Goal: Task Accomplishment & Management: Use online tool/utility

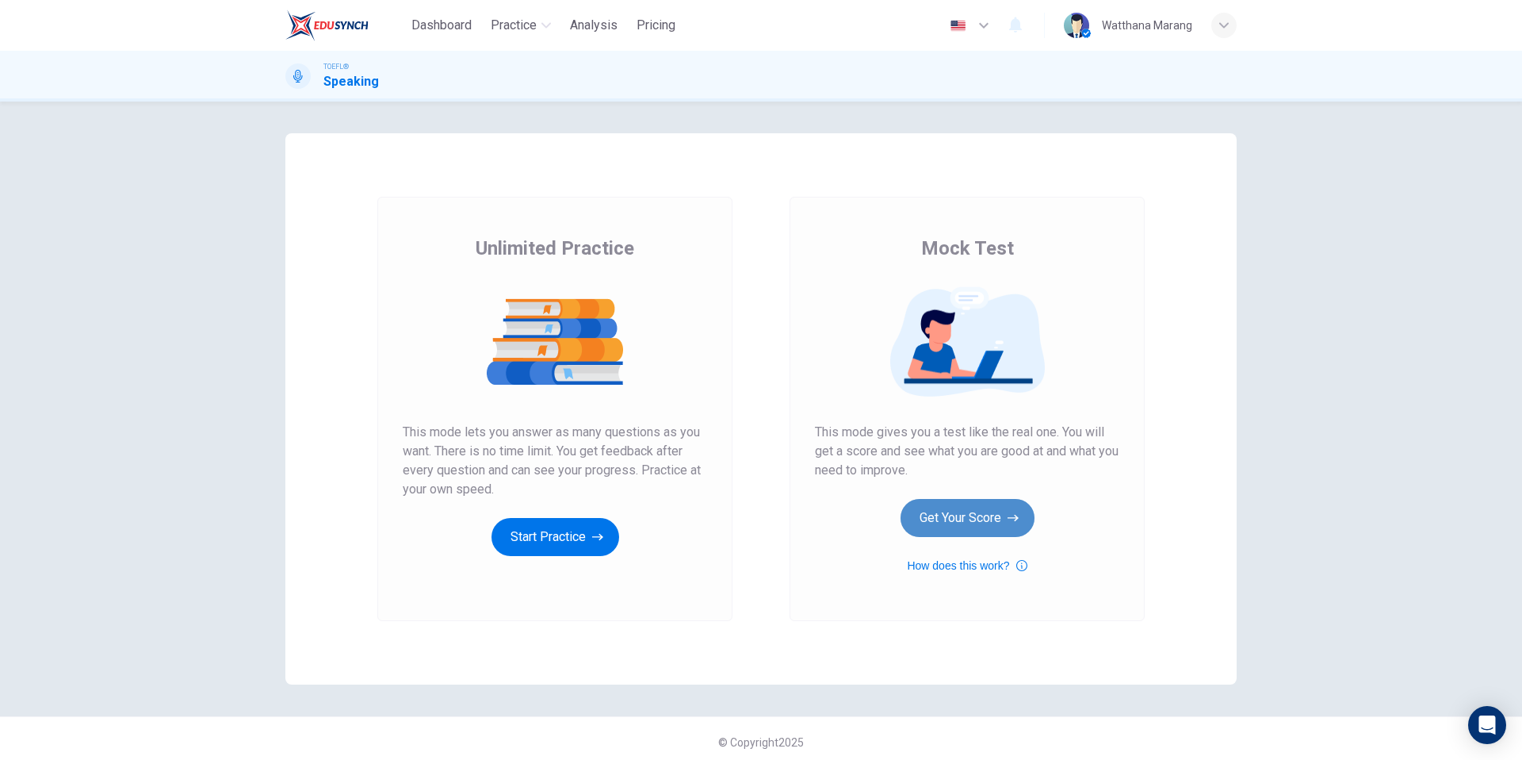
click at [948, 523] on button "Get Your Score" at bounding box center [968, 518] width 134 height 38
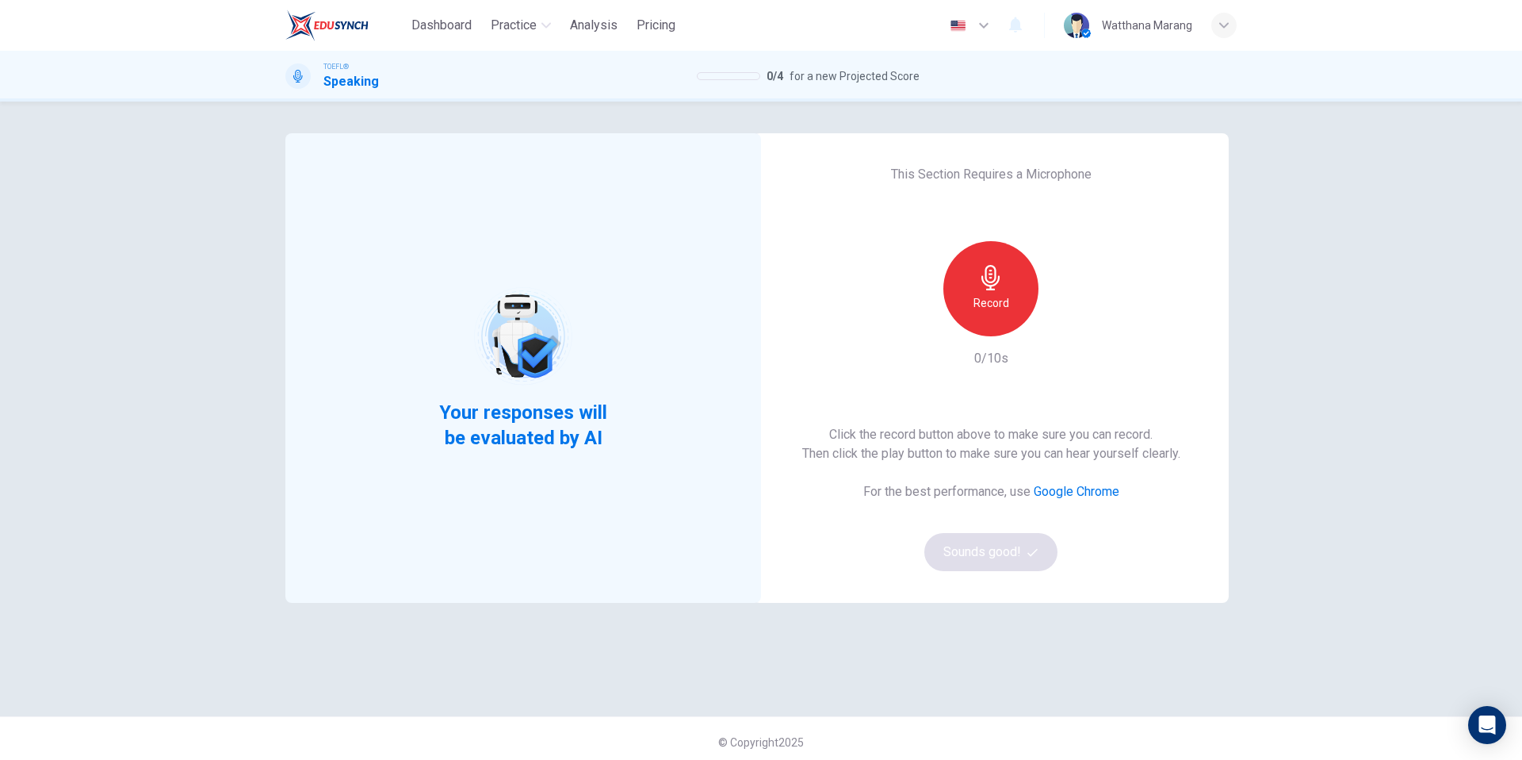
click at [996, 286] on icon "button" at bounding box center [990, 277] width 25 height 25
drag, startPoint x: 997, startPoint y: 294, endPoint x: 999, endPoint y: 356, distance: 61.9
click at [997, 294] on h6 "Stop" at bounding box center [991, 302] width 24 height 19
click at [1006, 540] on button "Sounds good!" at bounding box center [991, 552] width 133 height 38
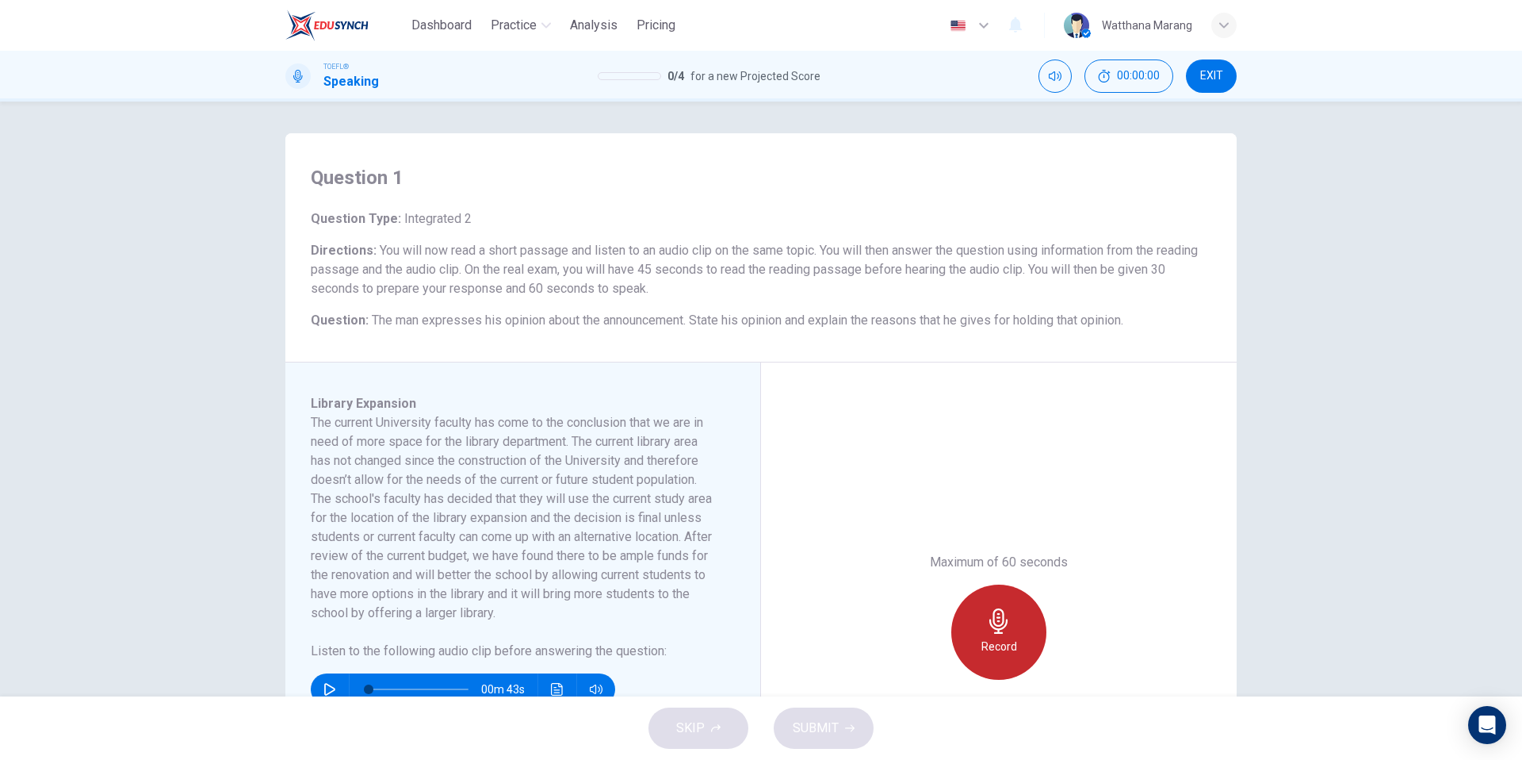
click at [963, 627] on div "Record" at bounding box center [998, 631] width 95 height 95
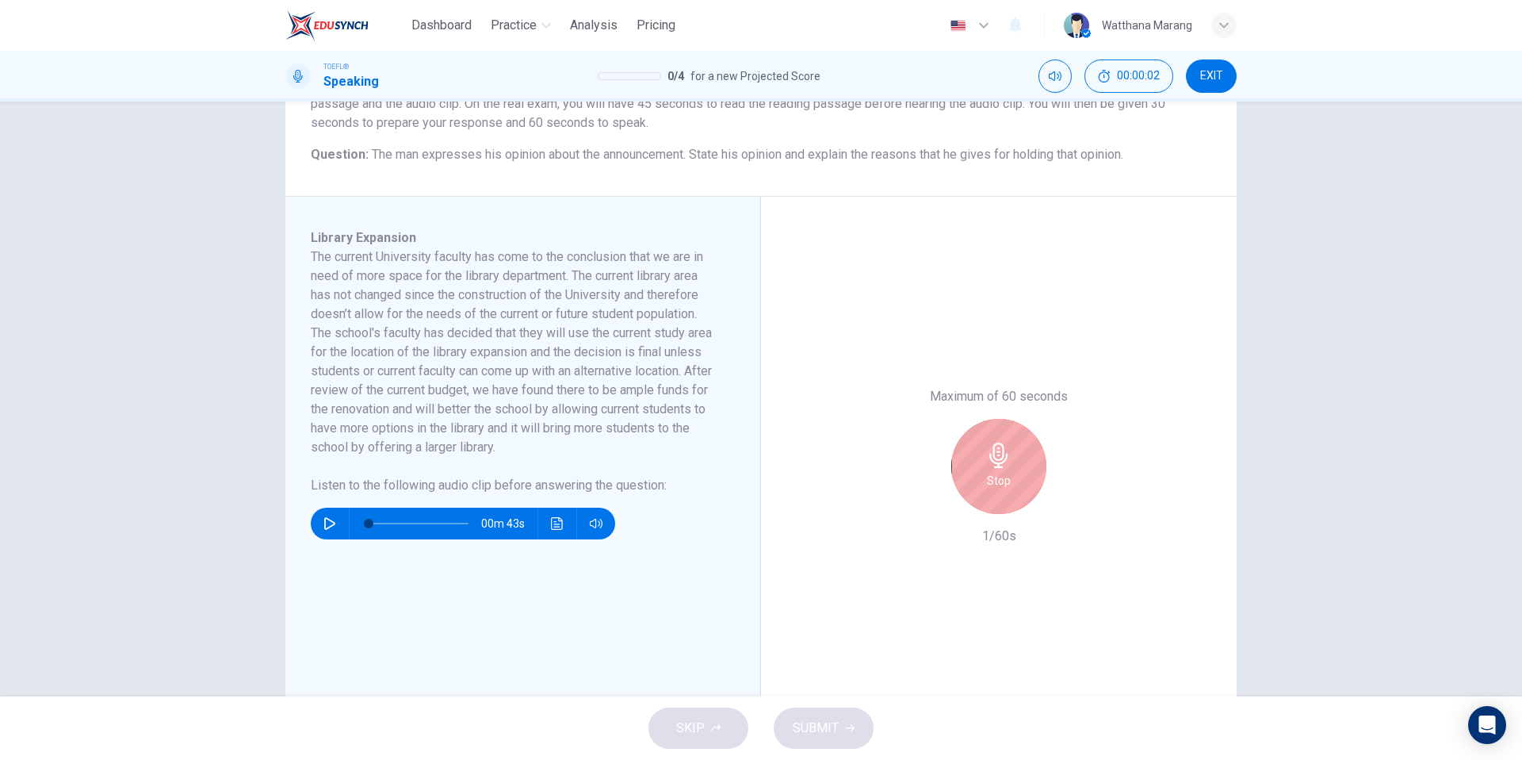
scroll to position [218, 0]
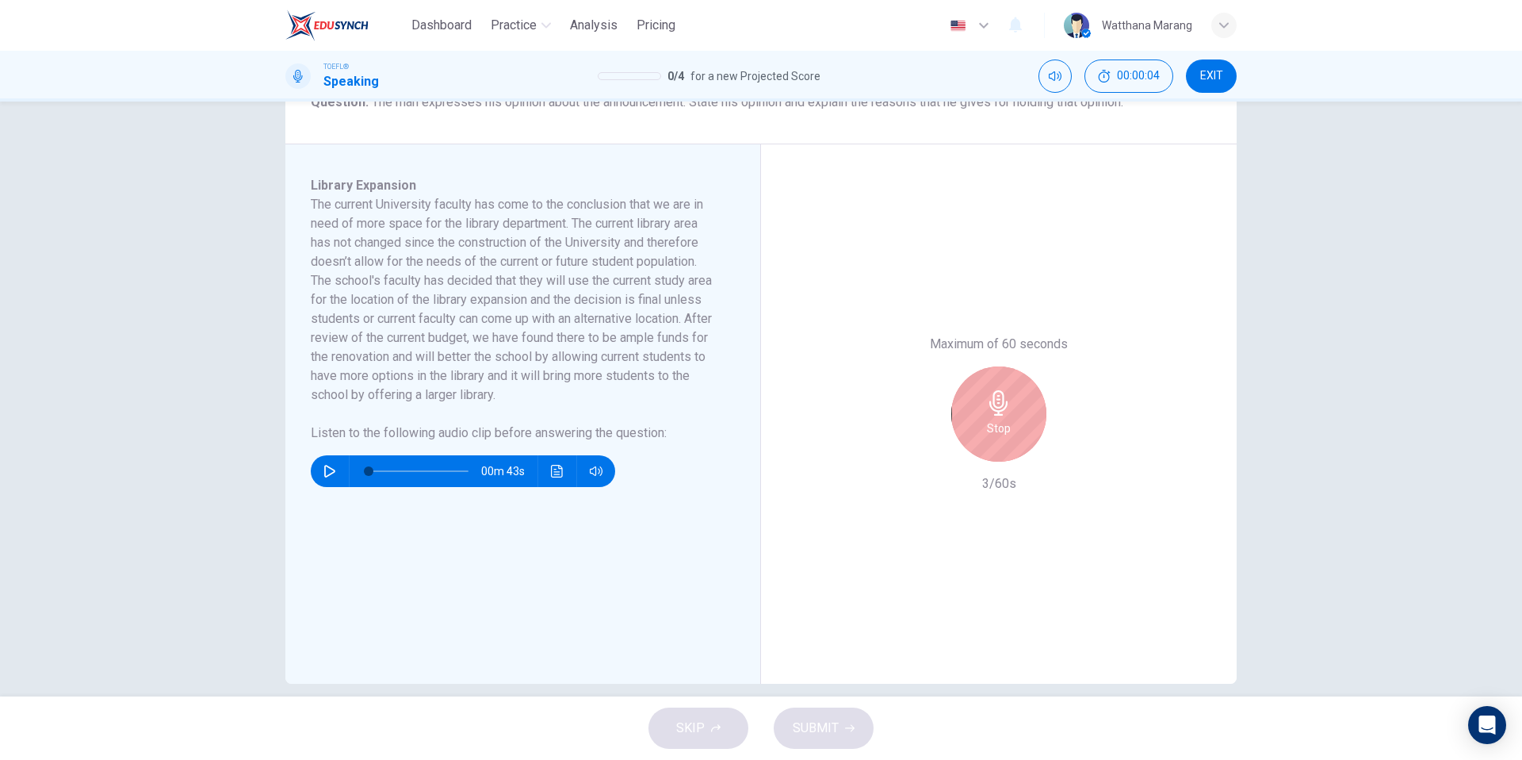
click at [997, 405] on icon "button" at bounding box center [999, 402] width 18 height 25
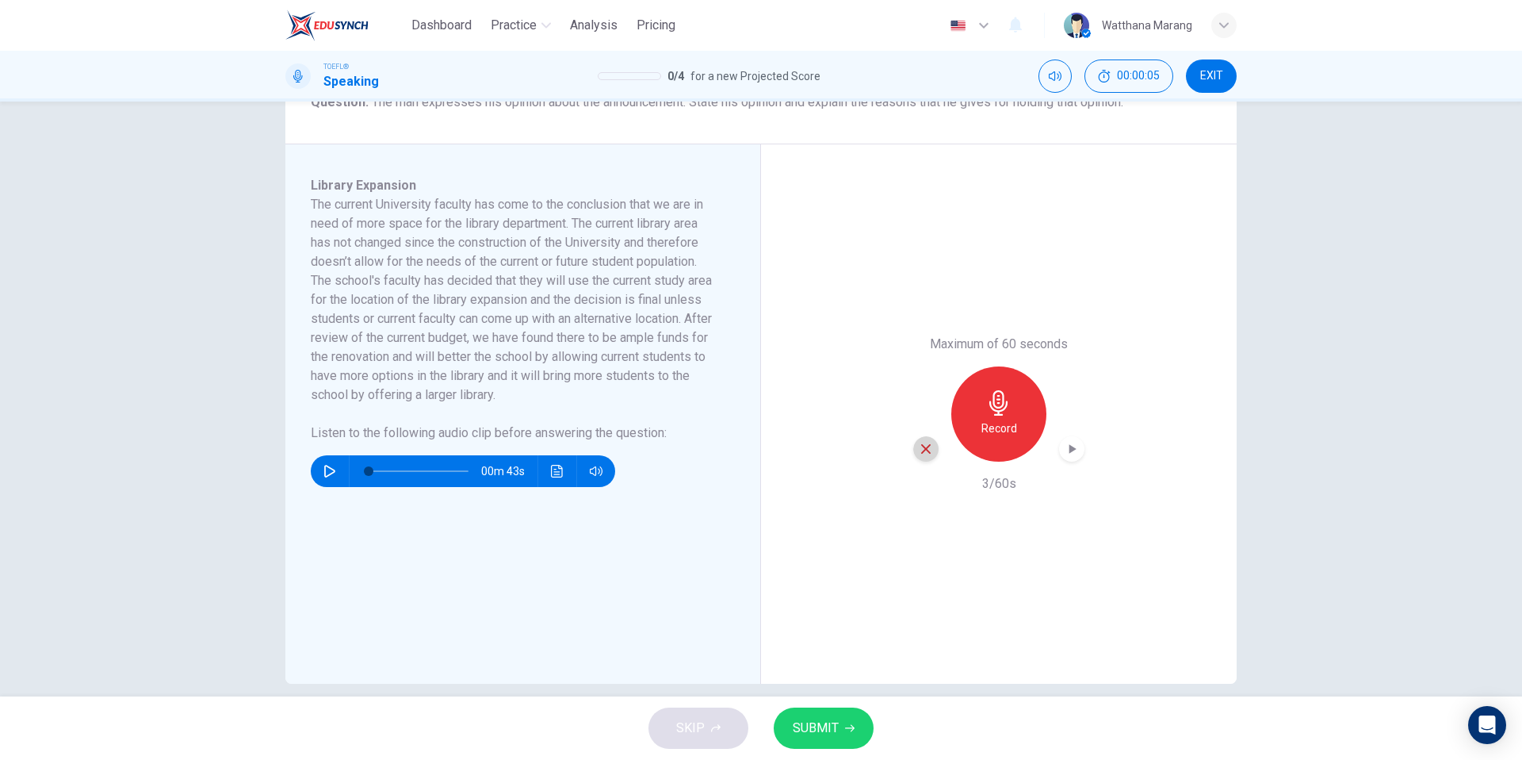
click at [921, 450] on icon "button" at bounding box center [926, 449] width 14 height 14
click at [549, 462] on button "Click to see the audio transcription" at bounding box center [557, 471] width 25 height 32
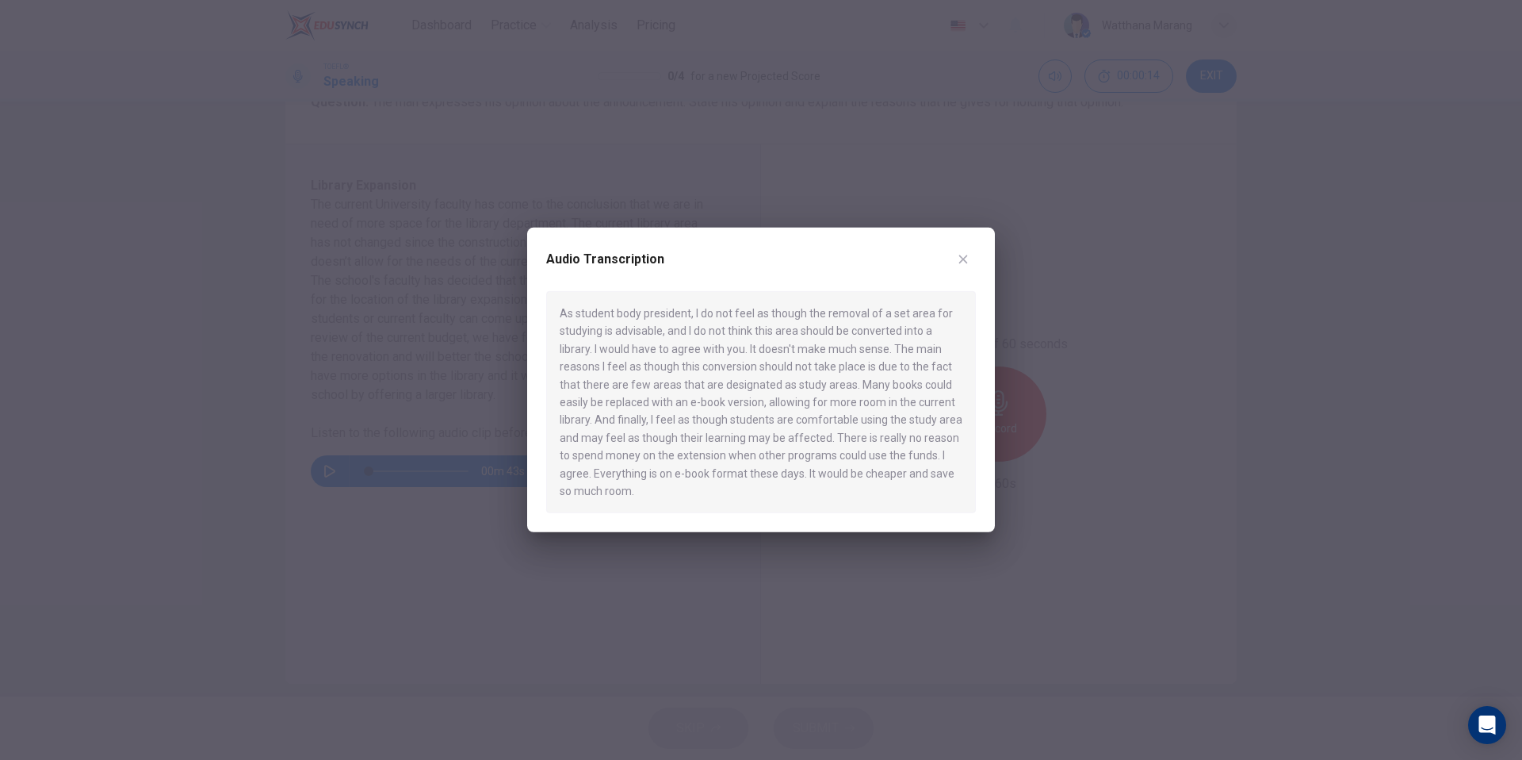
click at [969, 268] on button "button" at bounding box center [963, 259] width 25 height 25
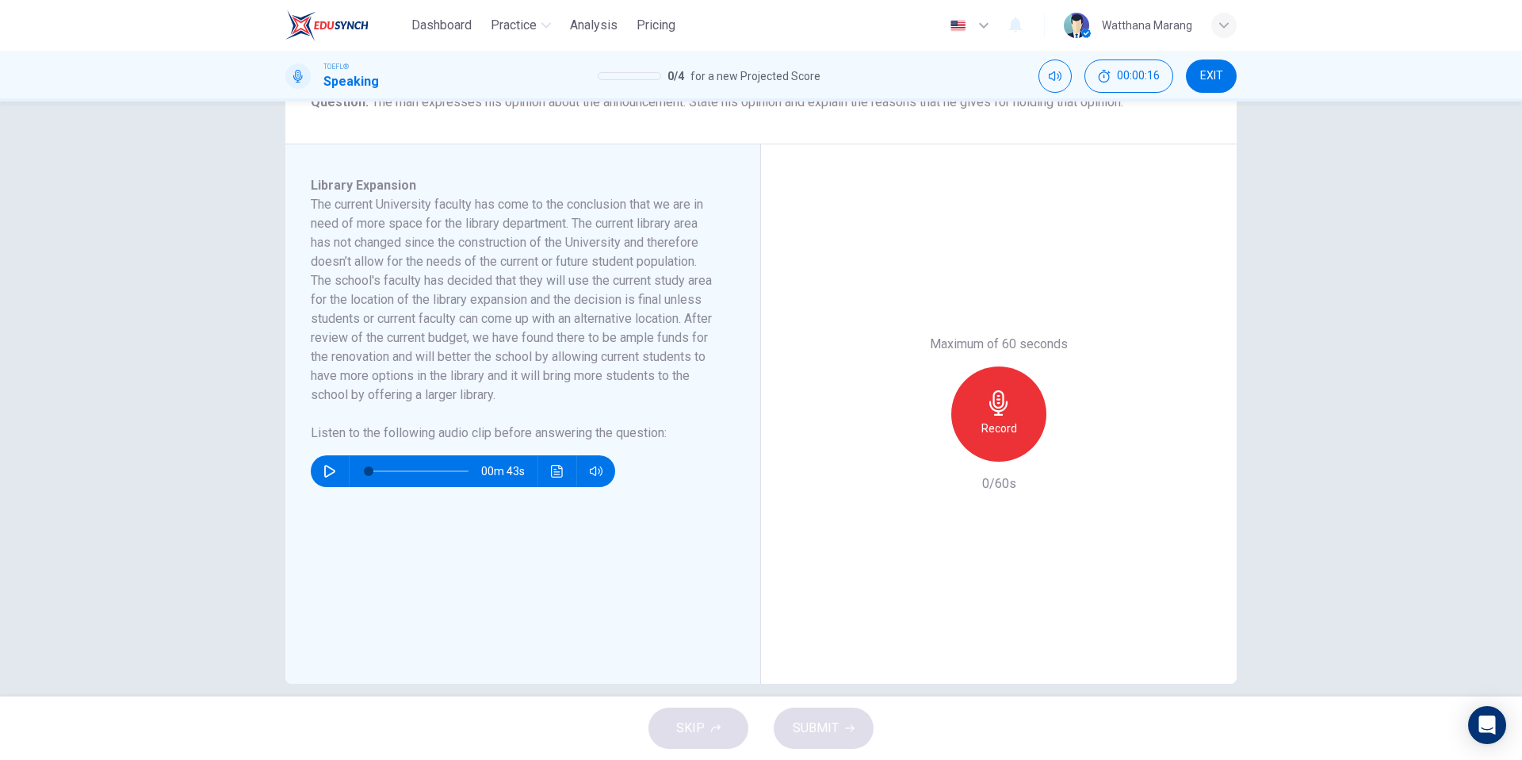
click at [340, 25] on img at bounding box center [326, 26] width 83 height 32
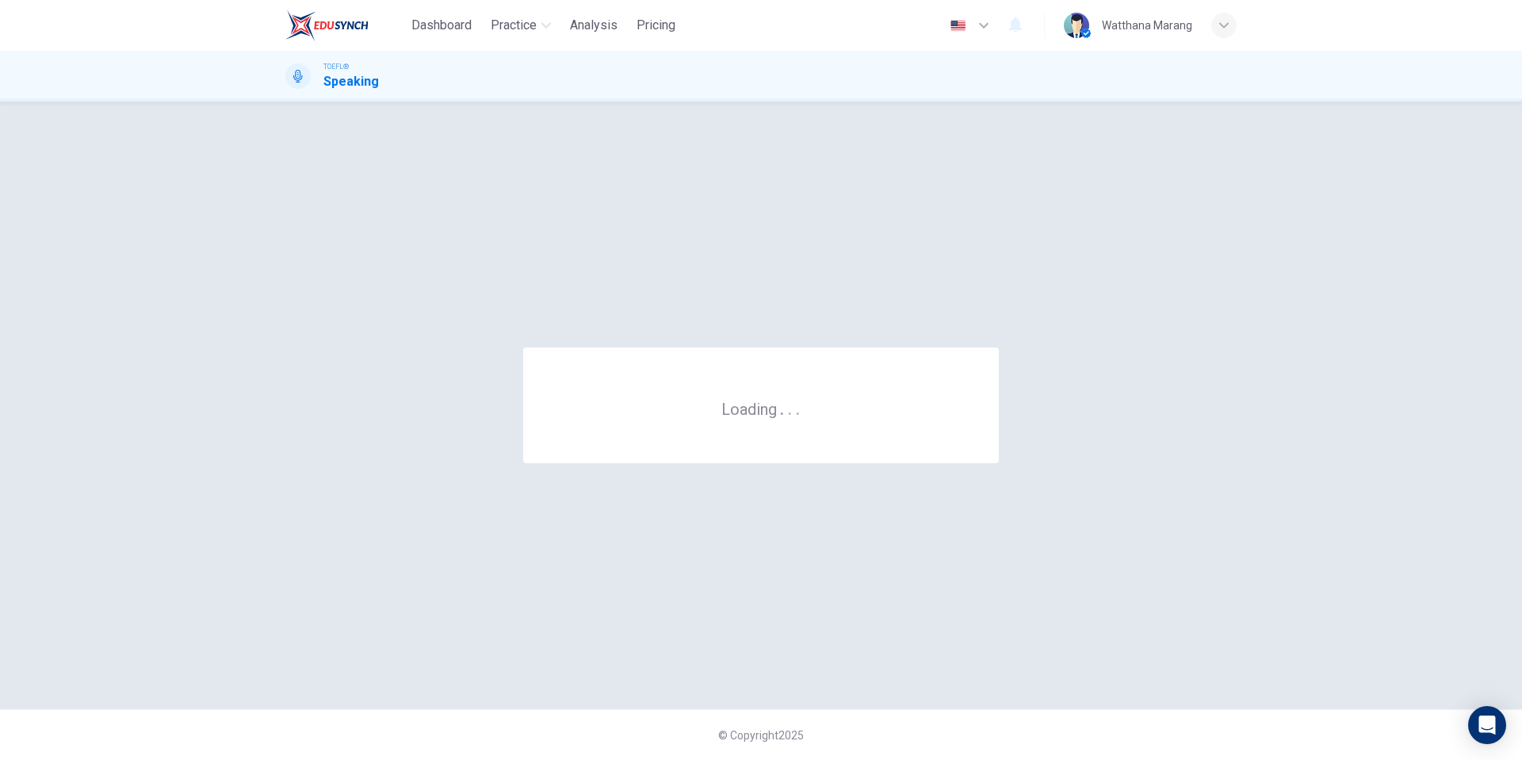
scroll to position [0, 0]
